Goal: Download file/media

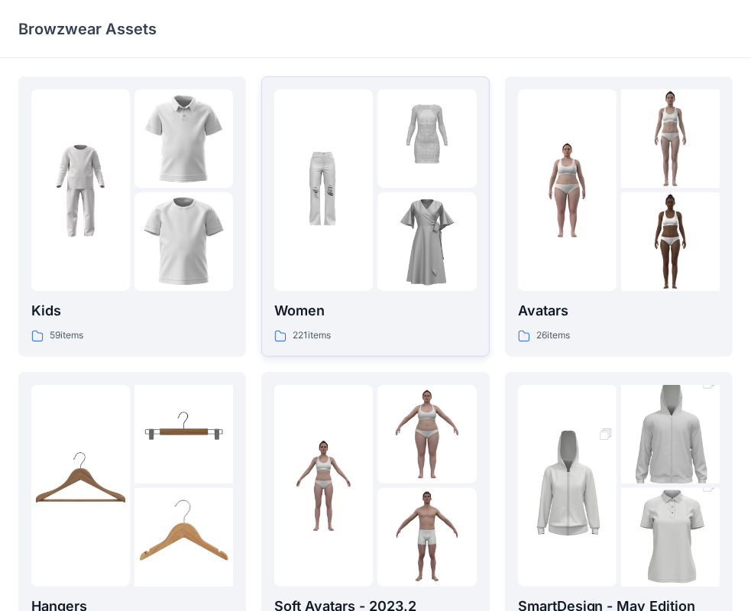
click at [406, 238] on img at bounding box center [427, 242] width 99 height 99
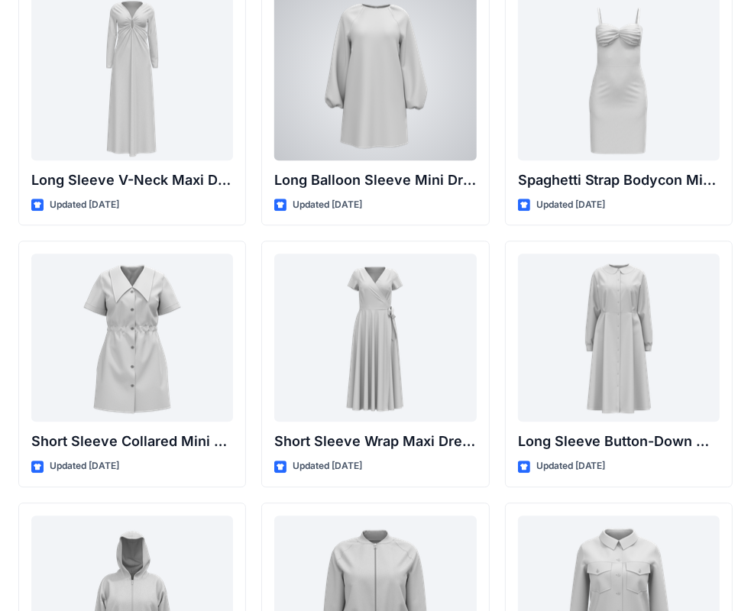
scroll to position [2458, 0]
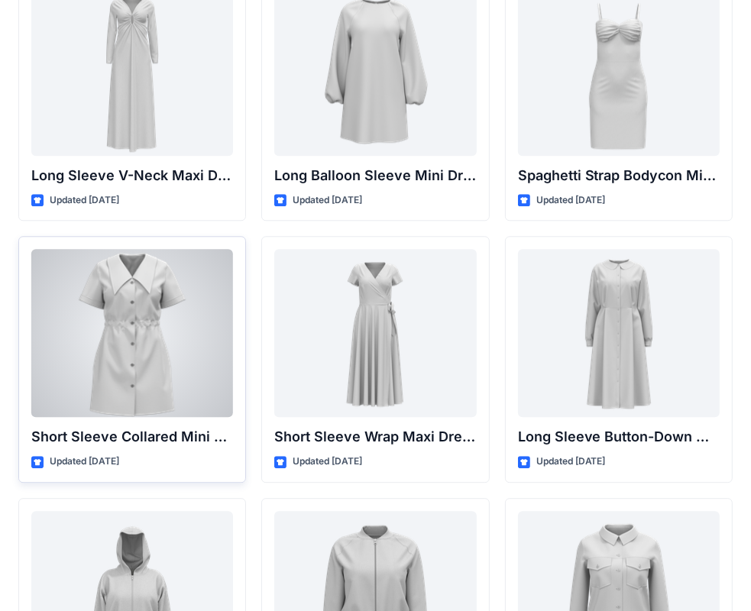
click at [108, 324] on div at bounding box center [132, 333] width 202 height 168
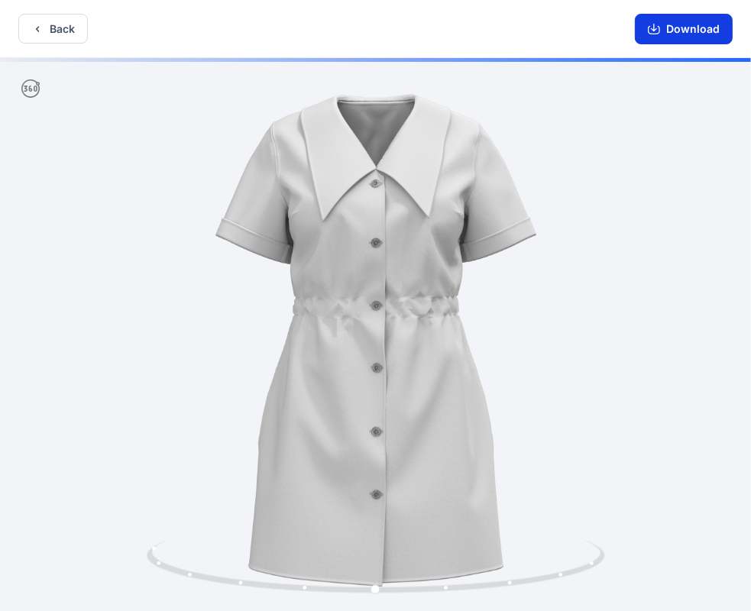
click at [669, 29] on button "Download" at bounding box center [684, 29] width 98 height 31
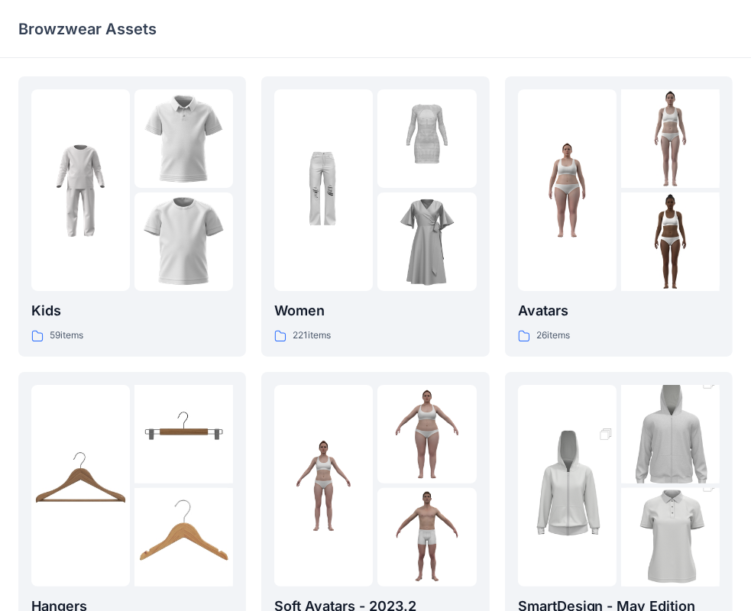
click at [407, 206] on img at bounding box center [427, 242] width 99 height 99
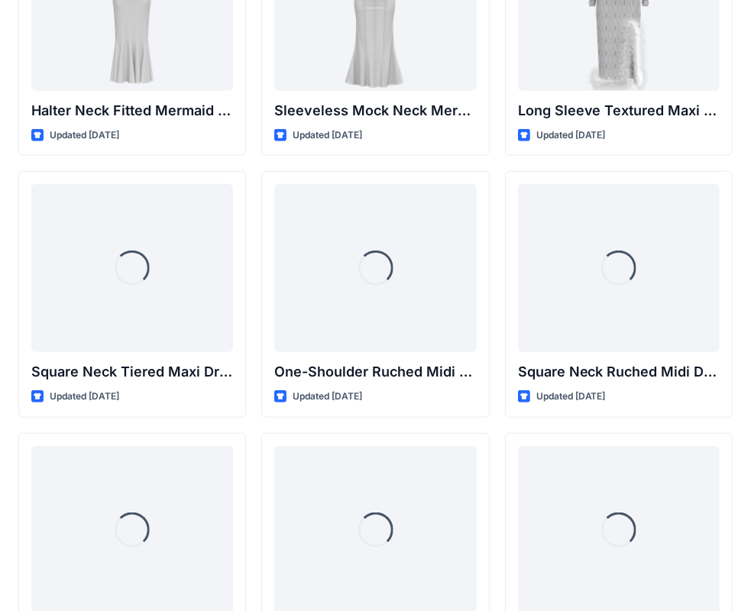
scroll to position [952, 0]
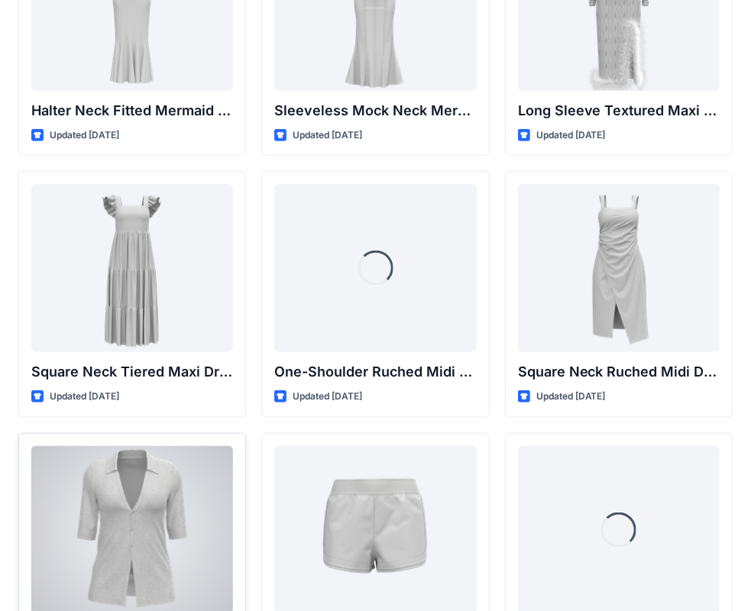
click at [180, 497] on div at bounding box center [132, 530] width 202 height 168
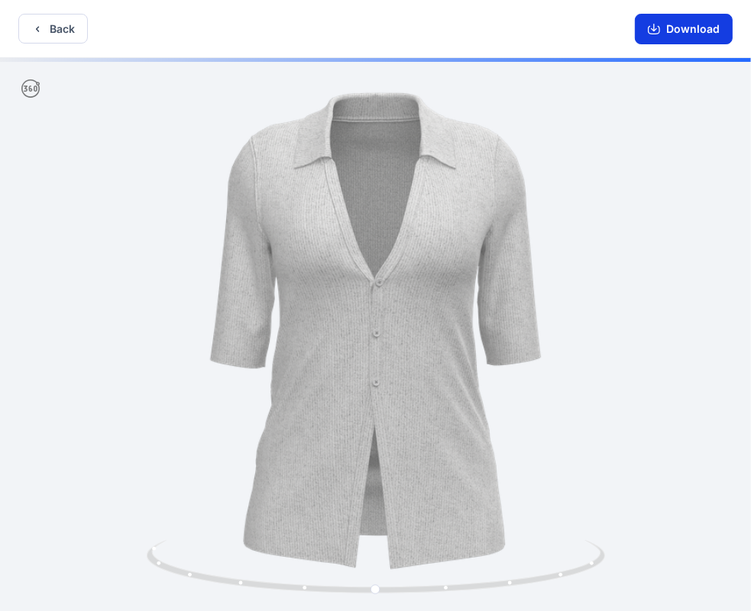
click at [698, 35] on button "Download" at bounding box center [684, 29] width 98 height 31
click at [694, 23] on button "Download" at bounding box center [684, 29] width 98 height 31
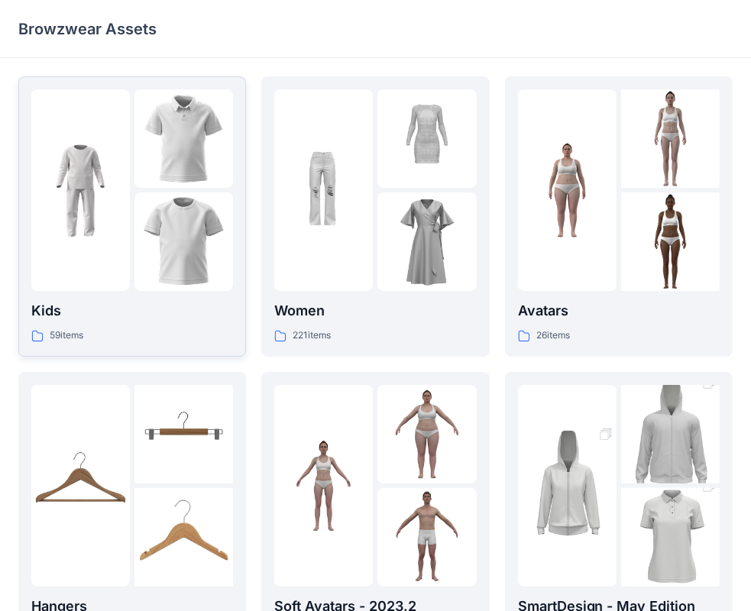
click at [164, 216] on img at bounding box center [184, 242] width 99 height 99
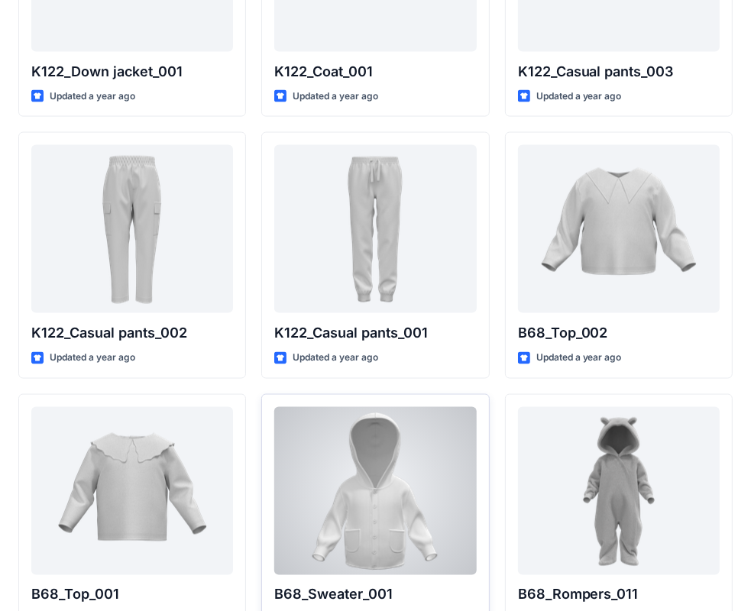
scroll to position [1617, 0]
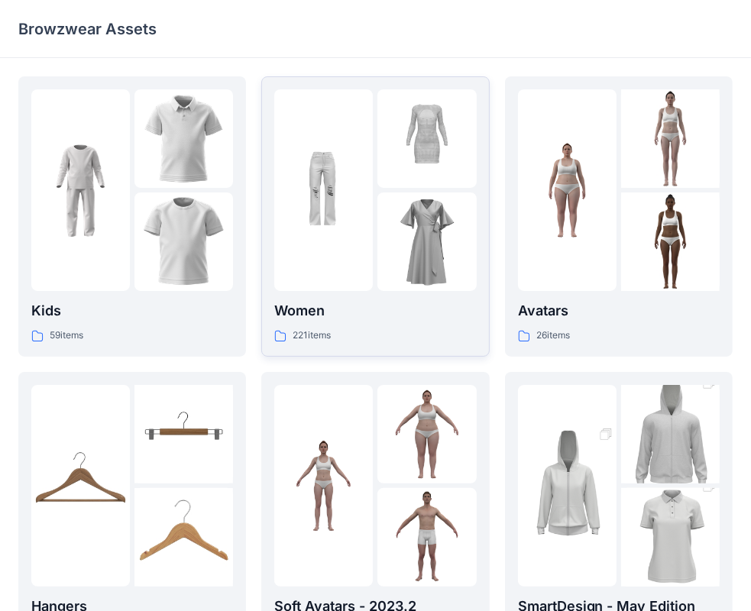
click at [398, 221] on img at bounding box center [427, 242] width 99 height 99
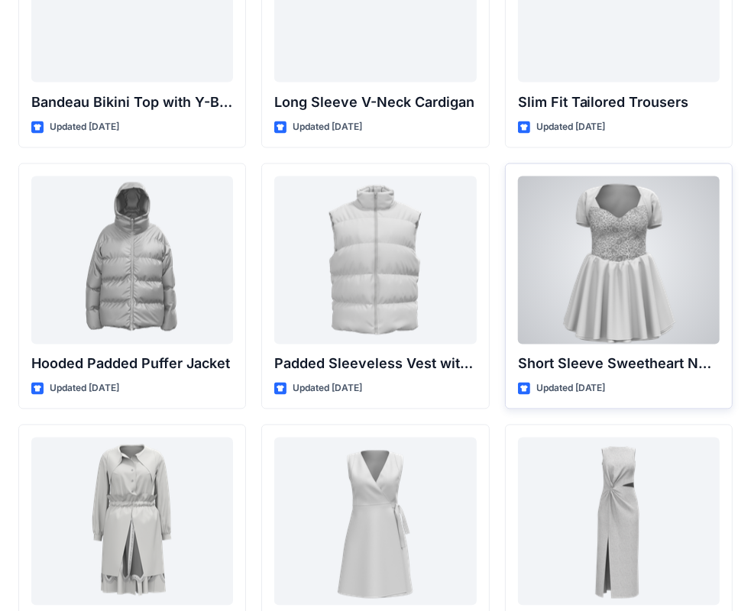
scroll to position [1770, 0]
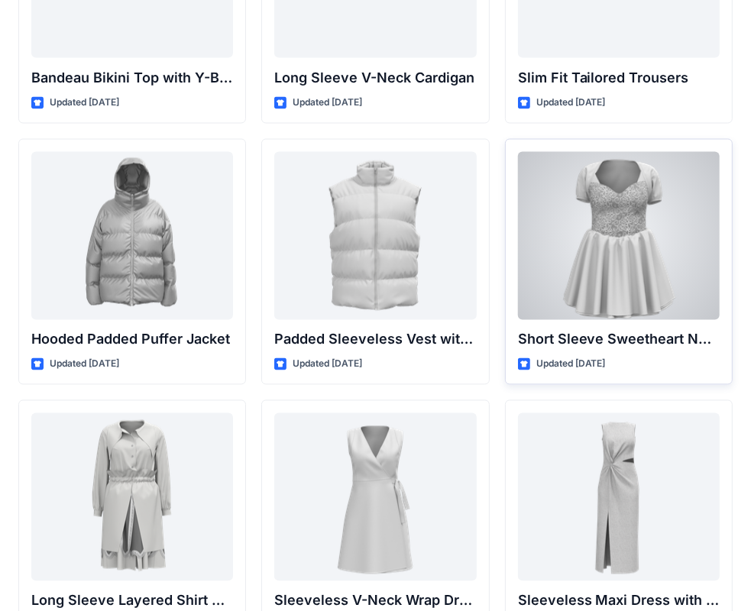
click at [649, 258] on div at bounding box center [619, 236] width 202 height 168
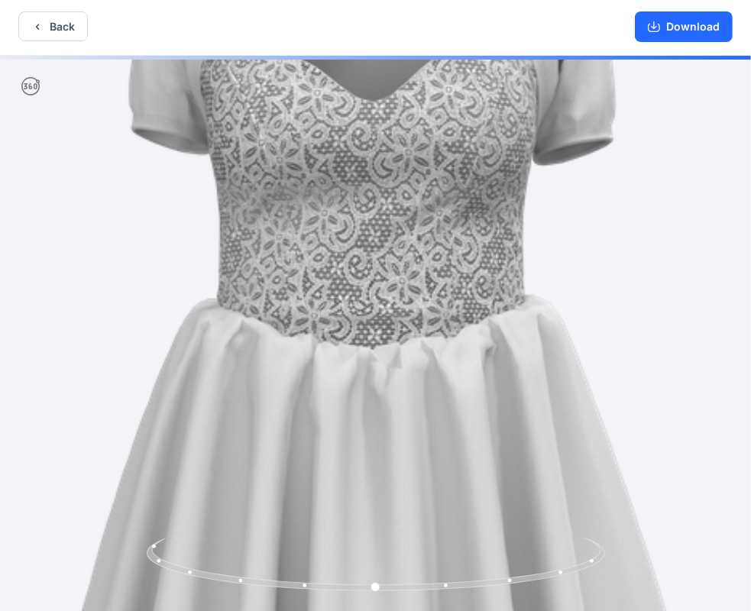
scroll to position [3, 0]
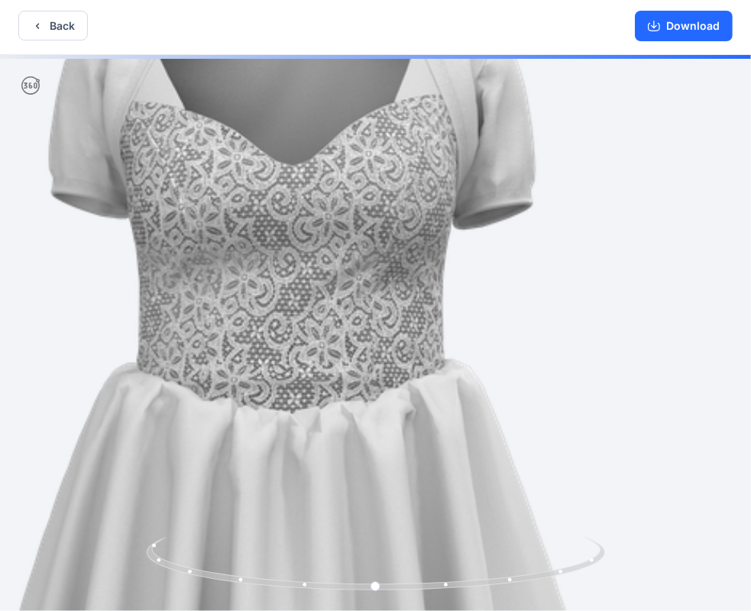
drag, startPoint x: 530, startPoint y: 174, endPoint x: 446, endPoint y: 244, distance: 109.7
click at [446, 244] on img at bounding box center [290, 403] width 1043 height 1043
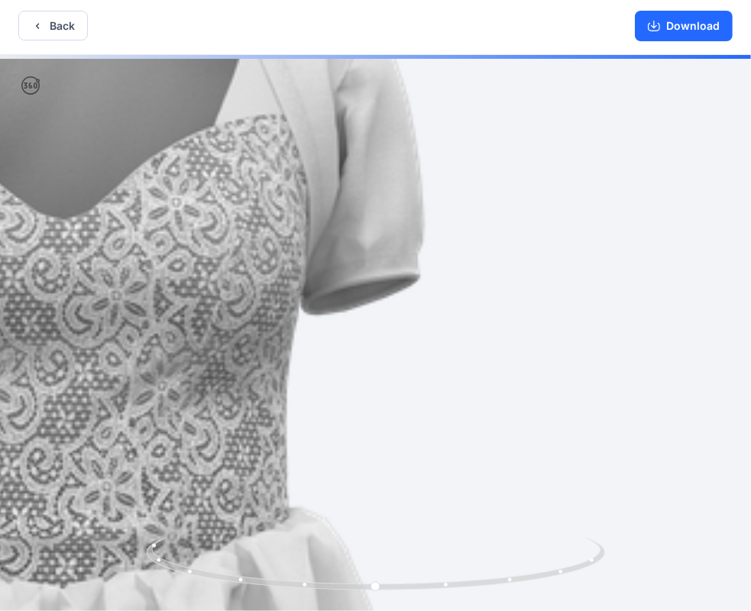
drag, startPoint x: 484, startPoint y: 171, endPoint x: 400, endPoint y: 270, distance: 129.6
click at [400, 270] on img at bounding box center [60, 572] width 1550 height 1550
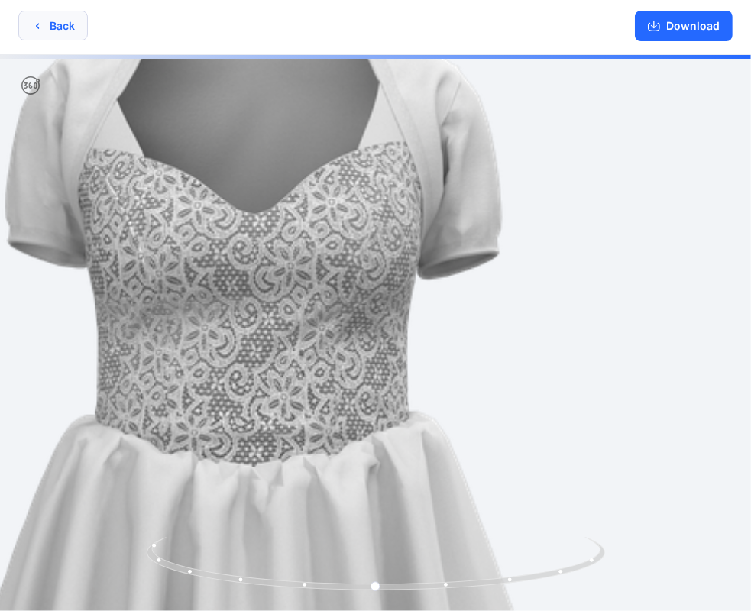
click at [41, 26] on icon "button" at bounding box center [37, 26] width 12 height 12
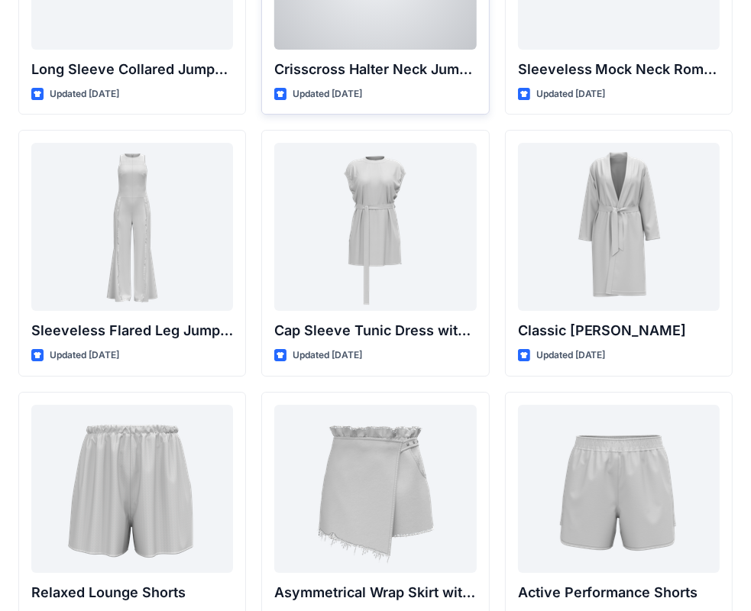
scroll to position [3352, 0]
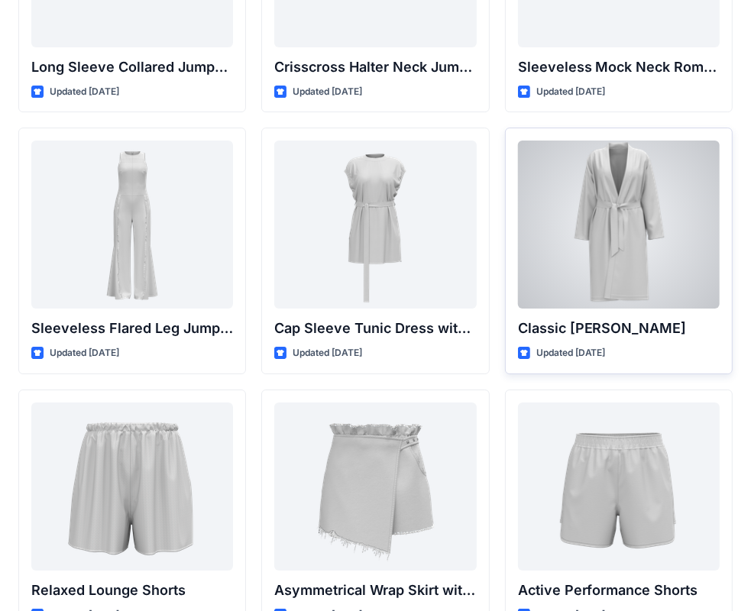
click at [562, 225] on div at bounding box center [619, 225] width 202 height 168
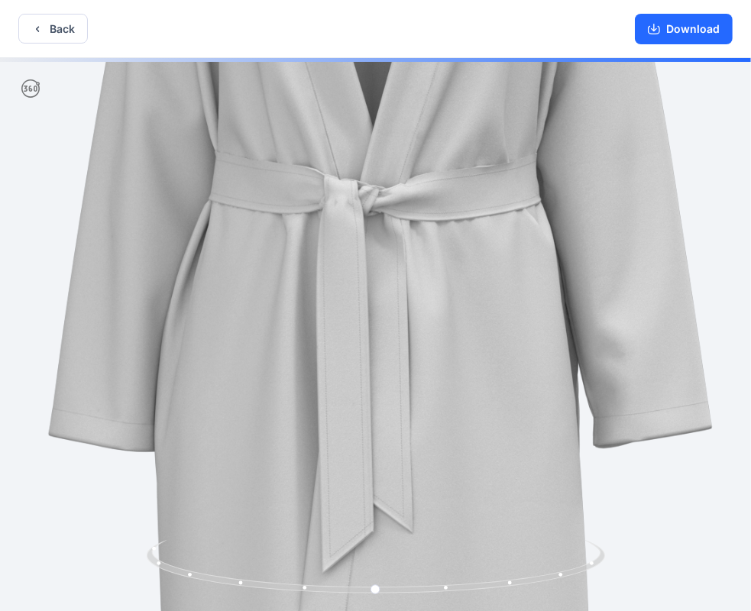
scroll to position [3, 0]
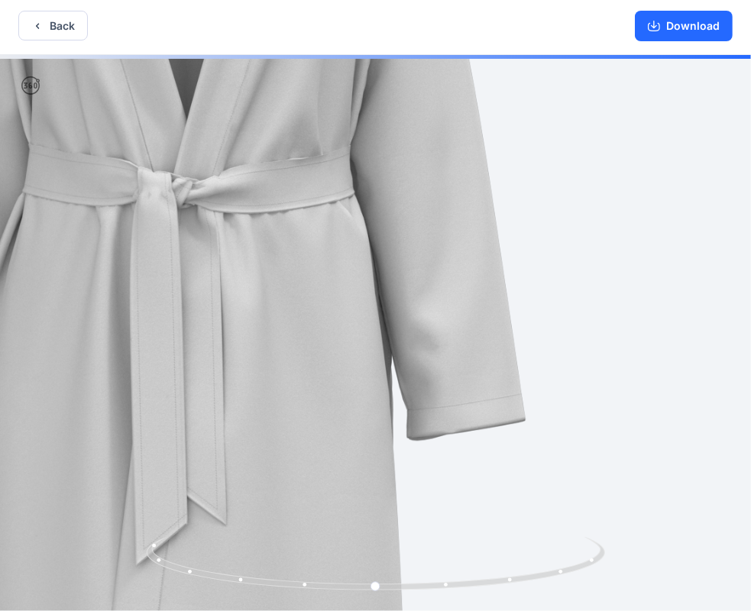
drag, startPoint x: 548, startPoint y: 382, endPoint x: 425, endPoint y: 374, distance: 123.3
click at [425, 374] on img at bounding box center [189, 328] width 1367 height 1367
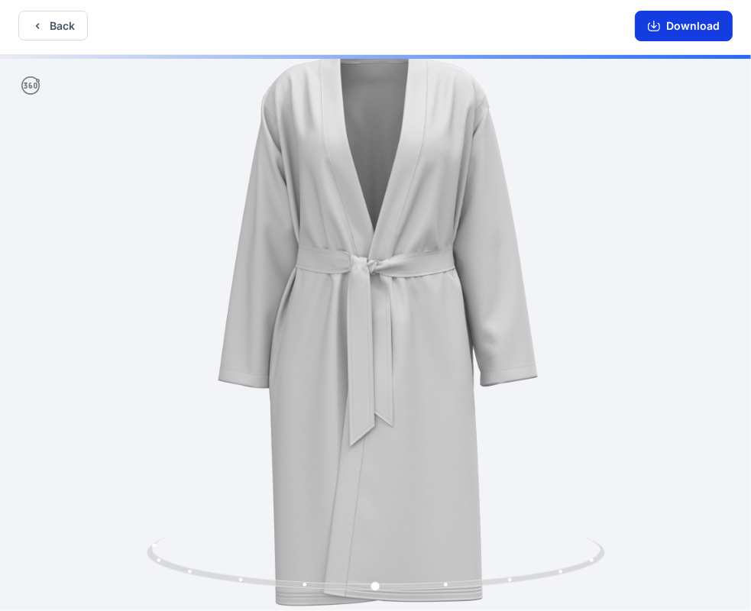
click at [694, 29] on button "Download" at bounding box center [684, 26] width 98 height 31
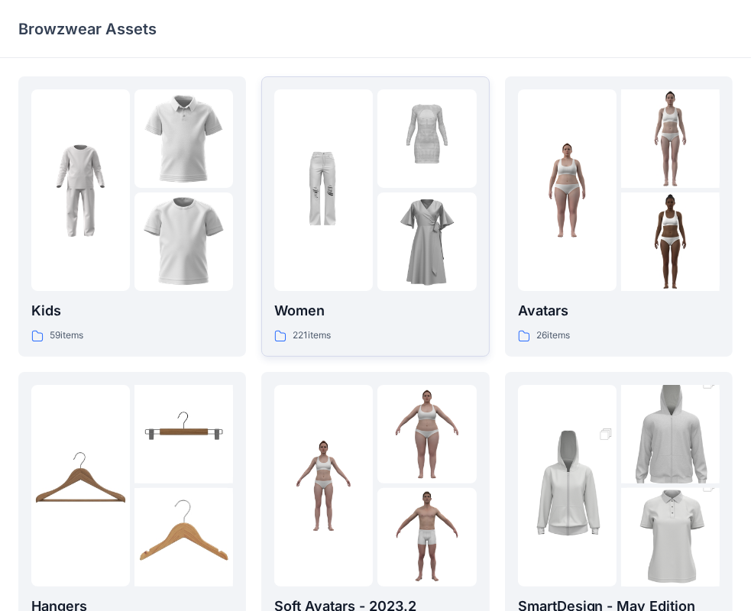
click at [406, 226] on img at bounding box center [427, 242] width 99 height 99
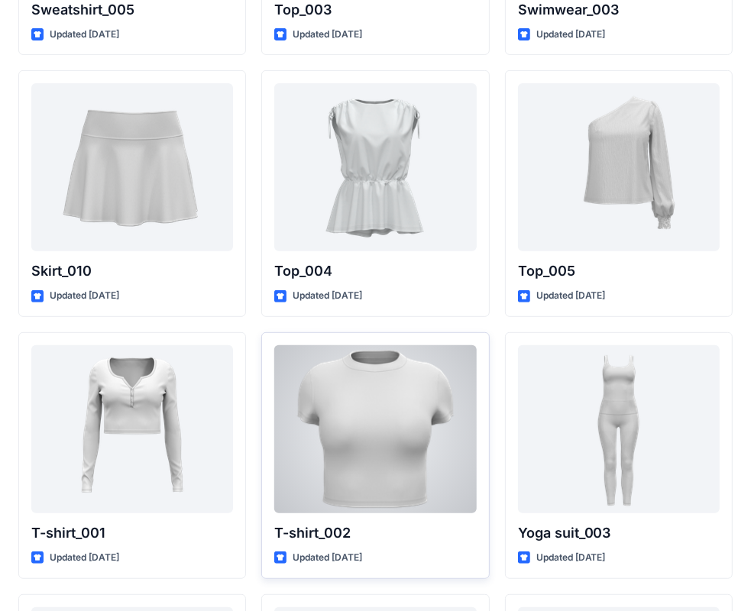
scroll to position [7823, 0]
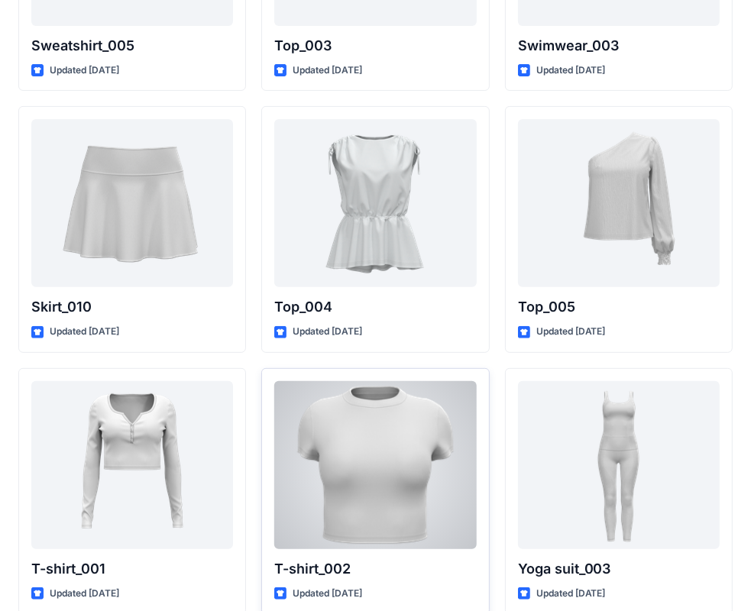
click at [405, 465] on div at bounding box center [375, 465] width 202 height 168
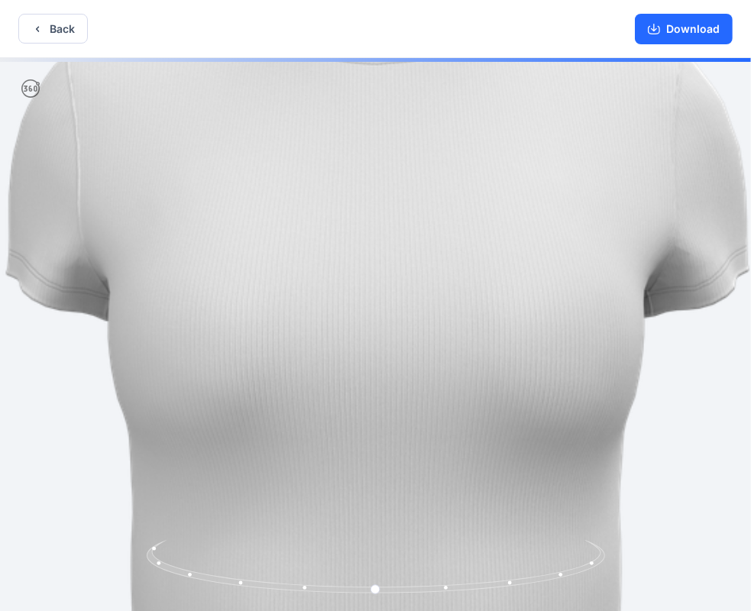
scroll to position [3, 0]
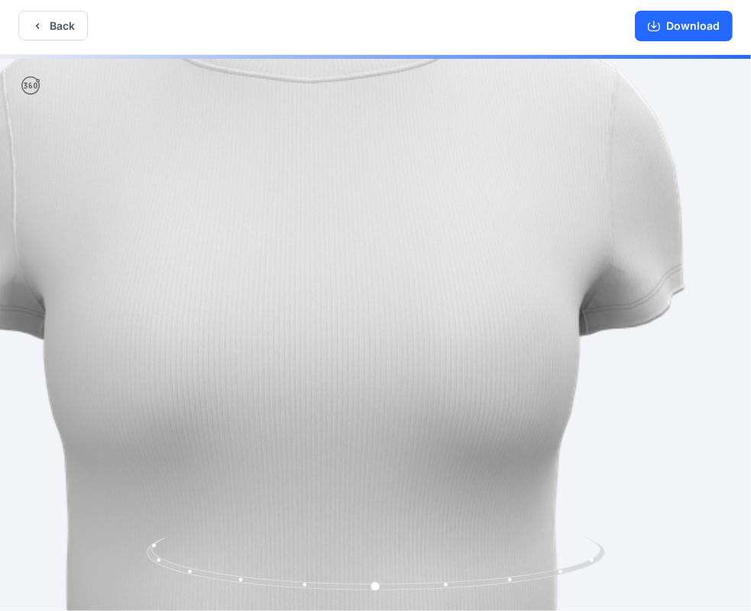
drag, startPoint x: 570, startPoint y: 321, endPoint x: 434, endPoint y: 329, distance: 136.3
click at [434, 329] on img at bounding box center [311, 354] width 880 height 880
drag, startPoint x: 611, startPoint y: 314, endPoint x: 718, endPoint y: 311, distance: 107.0
click at [499, 331] on img at bounding box center [311, 354] width 880 height 880
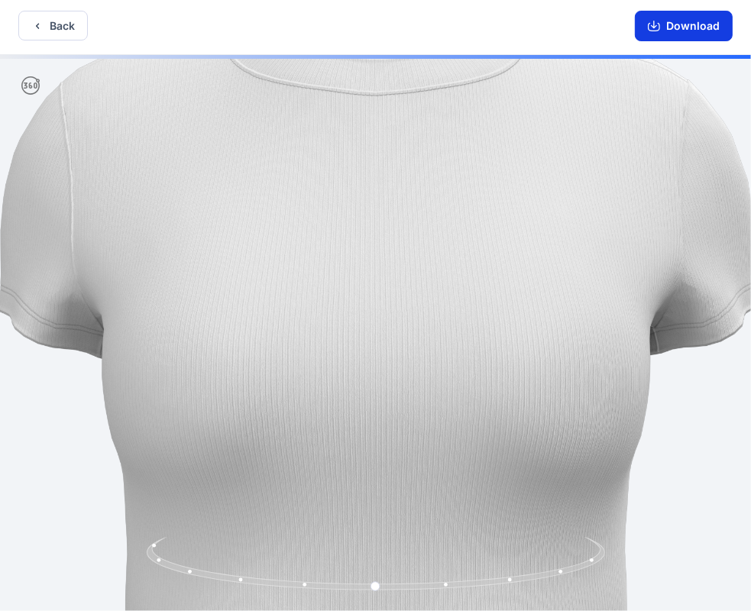
click at [676, 21] on button "Download" at bounding box center [684, 26] width 98 height 31
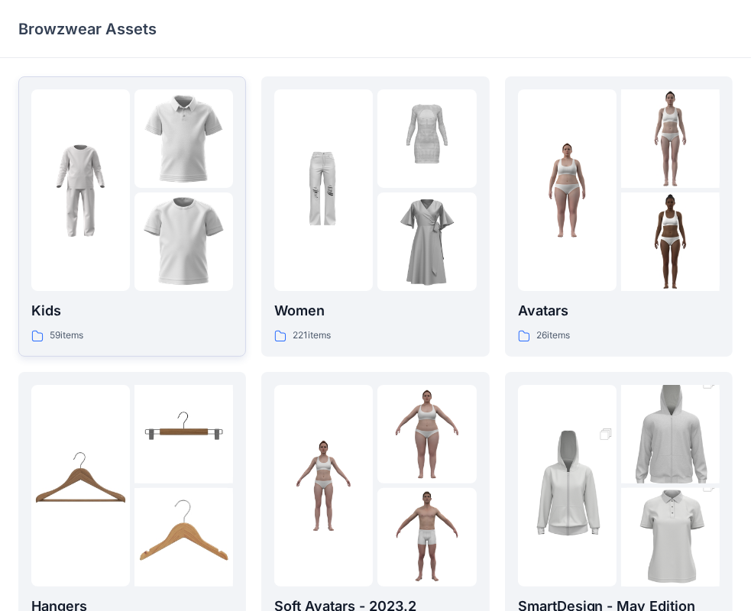
click at [190, 206] on img at bounding box center [184, 242] width 99 height 99
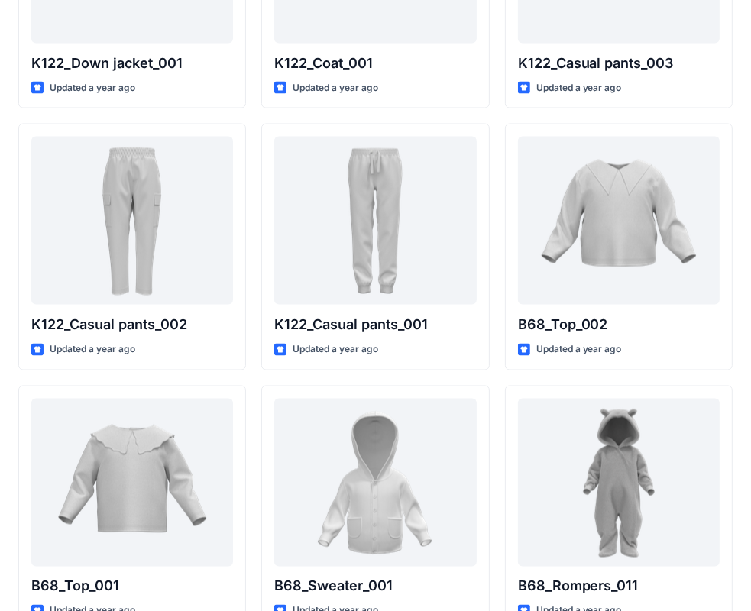
scroll to position [1564, 0]
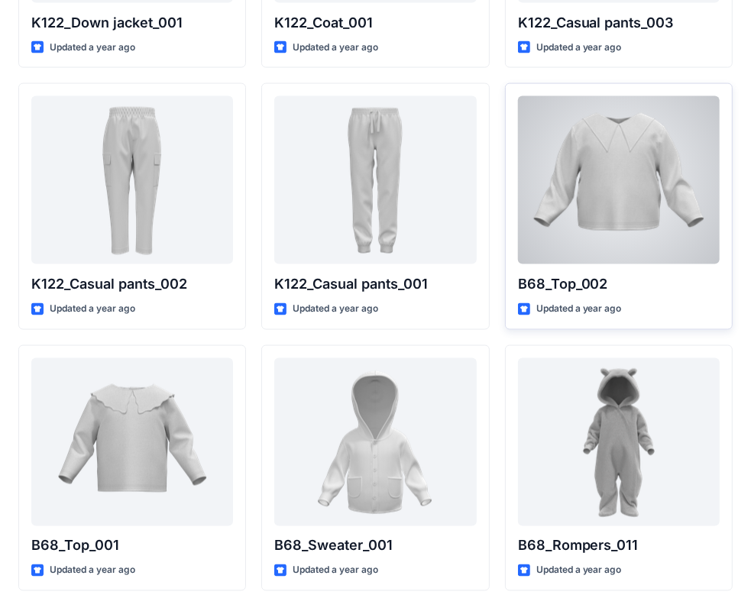
click at [582, 177] on div at bounding box center [619, 180] width 202 height 168
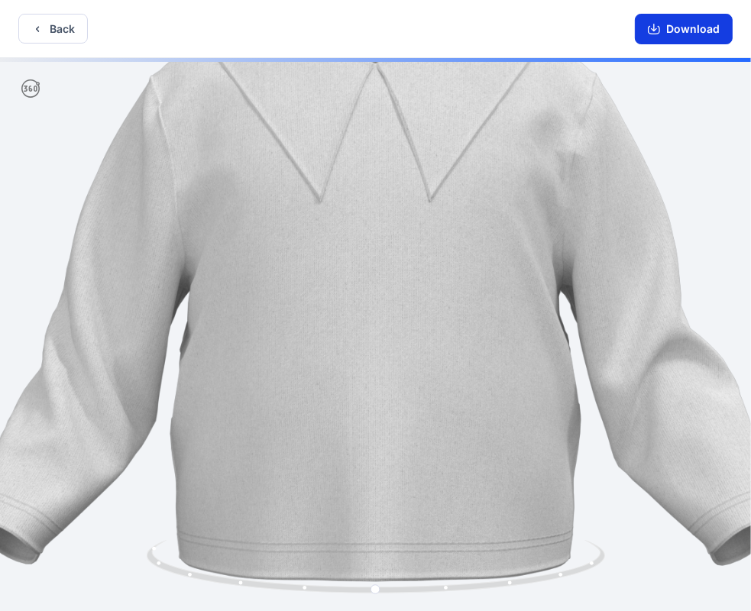
click at [691, 26] on button "Download" at bounding box center [684, 29] width 98 height 31
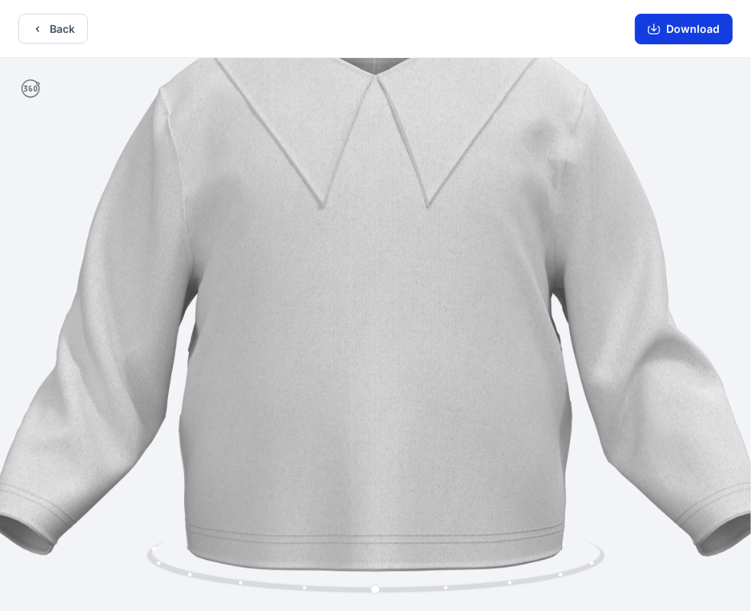
click at [674, 24] on button "Download" at bounding box center [684, 29] width 98 height 31
click at [44, 24] on button "Back" at bounding box center [53, 29] width 70 height 30
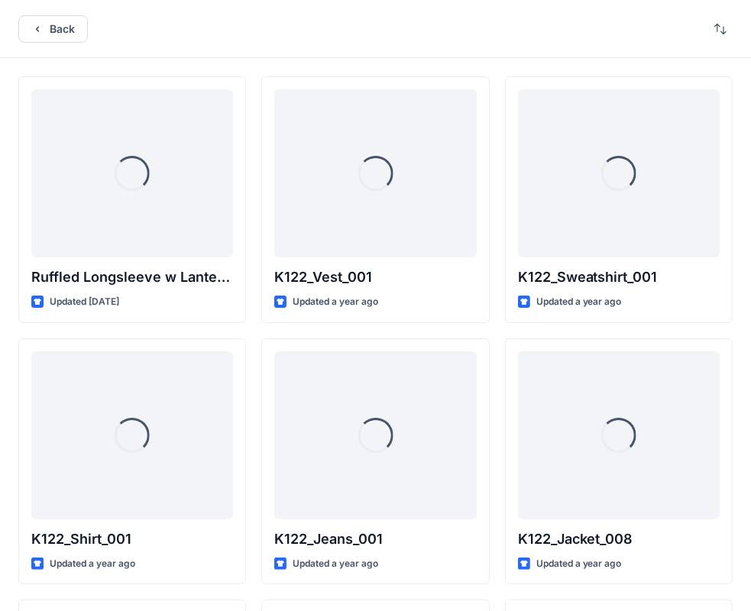
scroll to position [1564, 0]
